Goal: Task Accomplishment & Management: Use online tool/utility

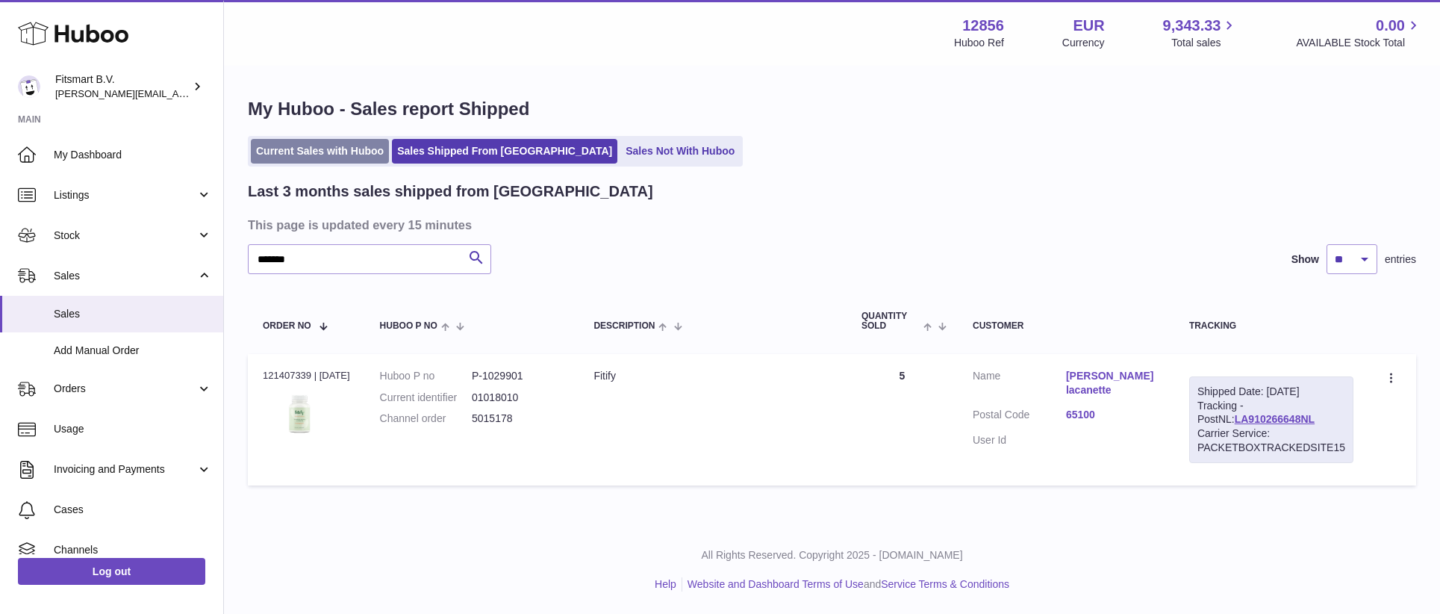
click at [308, 152] on link "Current Sales with Huboo" at bounding box center [320, 151] width 138 height 25
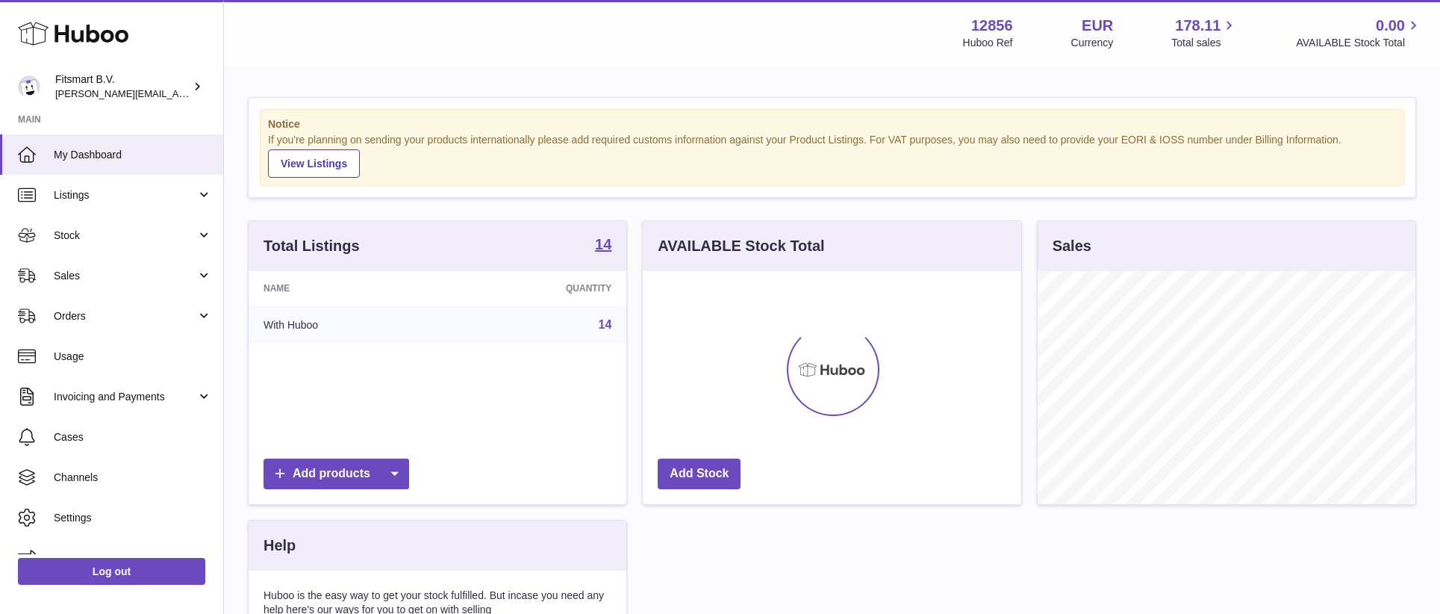
scroll to position [233, 378]
click at [139, 278] on span "Sales" at bounding box center [125, 276] width 143 height 14
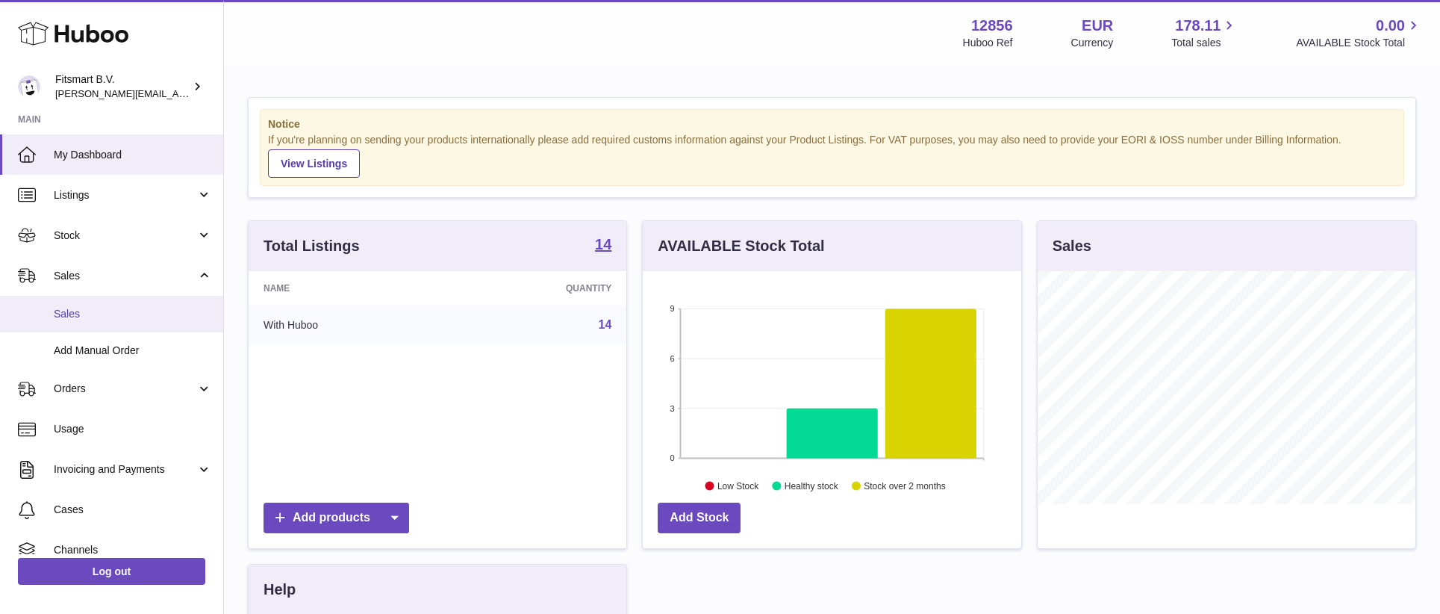
click at [116, 320] on link "Sales" at bounding box center [111, 314] width 223 height 37
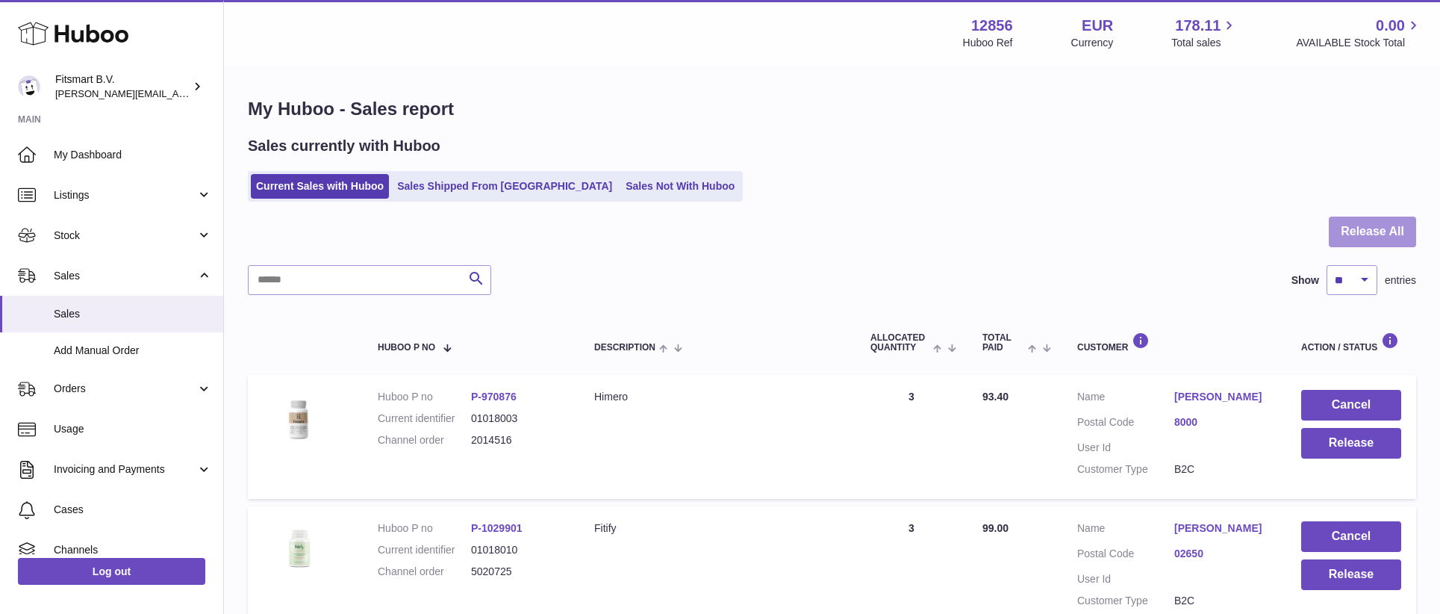
click at [1356, 227] on button "Release All" at bounding box center [1372, 231] width 87 height 31
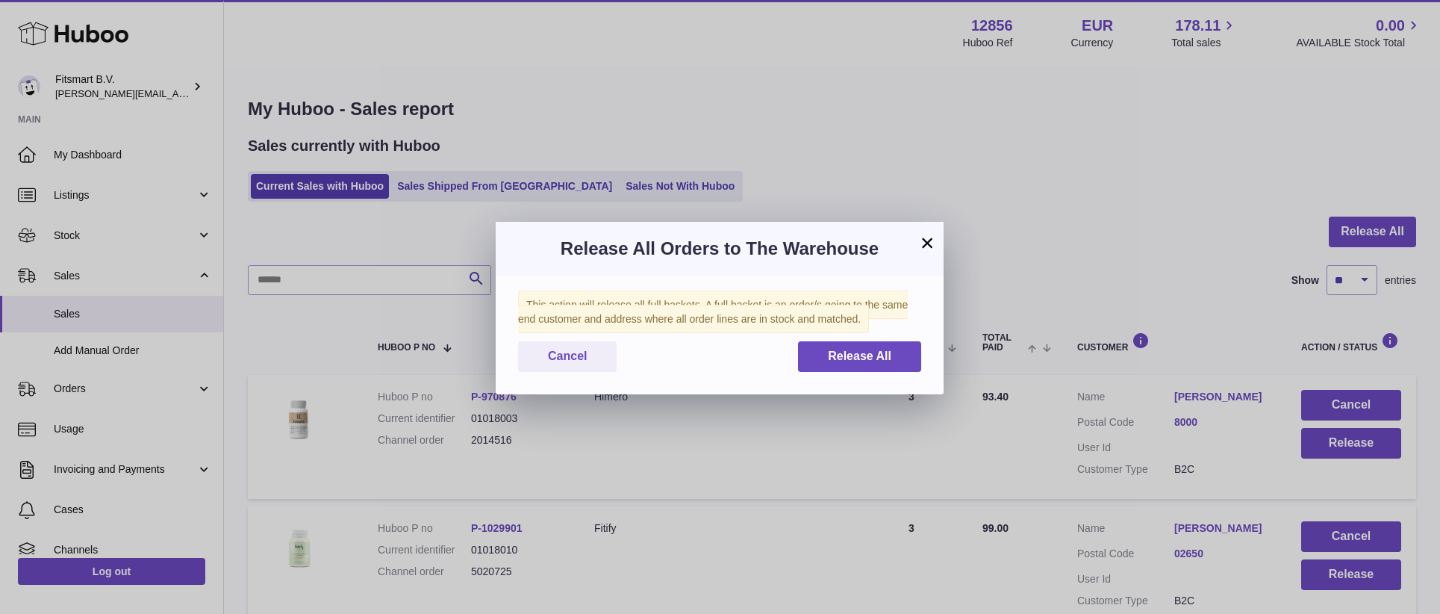
click at [839, 370] on div "This action will release all full baskets. A full basket is an order/s going to…" at bounding box center [720, 334] width 448 height 119
click at [846, 361] on span "Release All" at bounding box center [859, 355] width 63 height 13
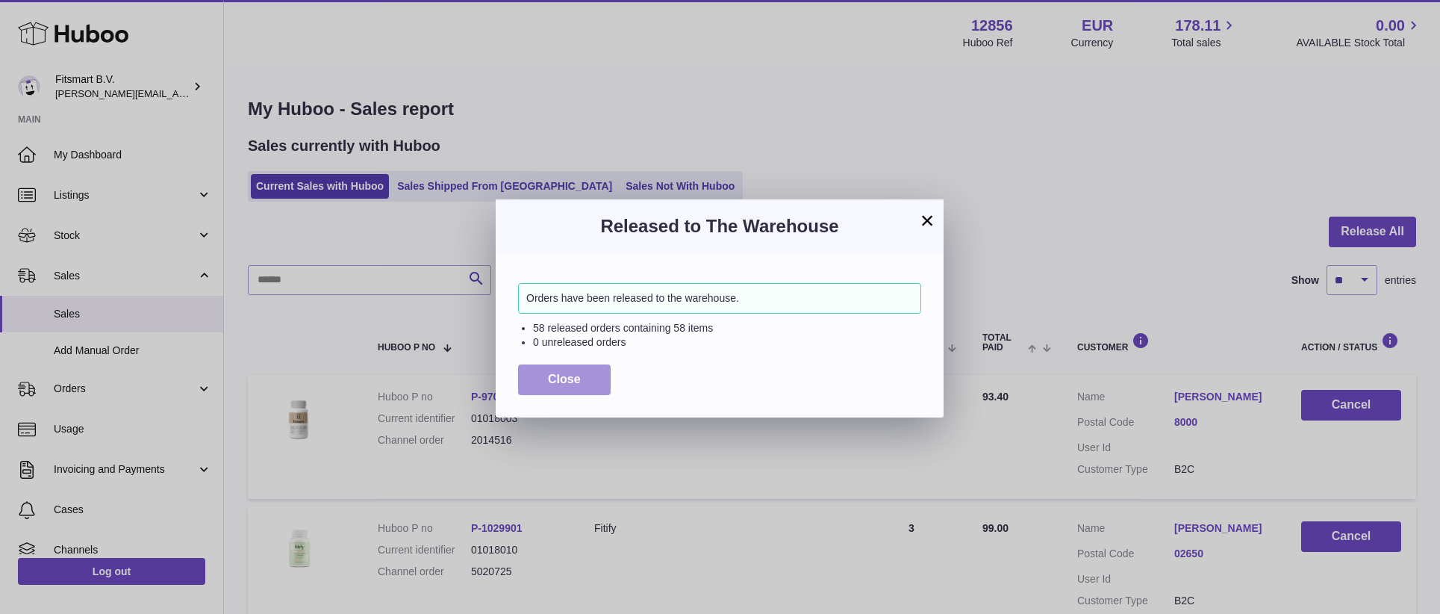
click at [601, 383] on button "Close" at bounding box center [564, 379] width 93 height 31
